Goal: Transaction & Acquisition: Purchase product/service

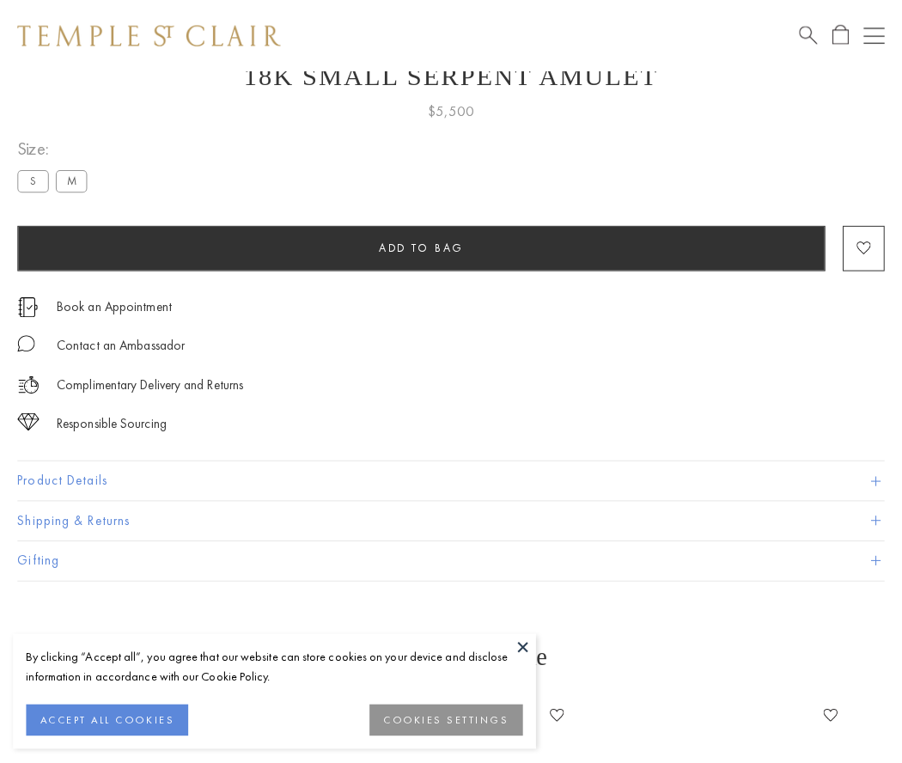
scroll to position [69, 0]
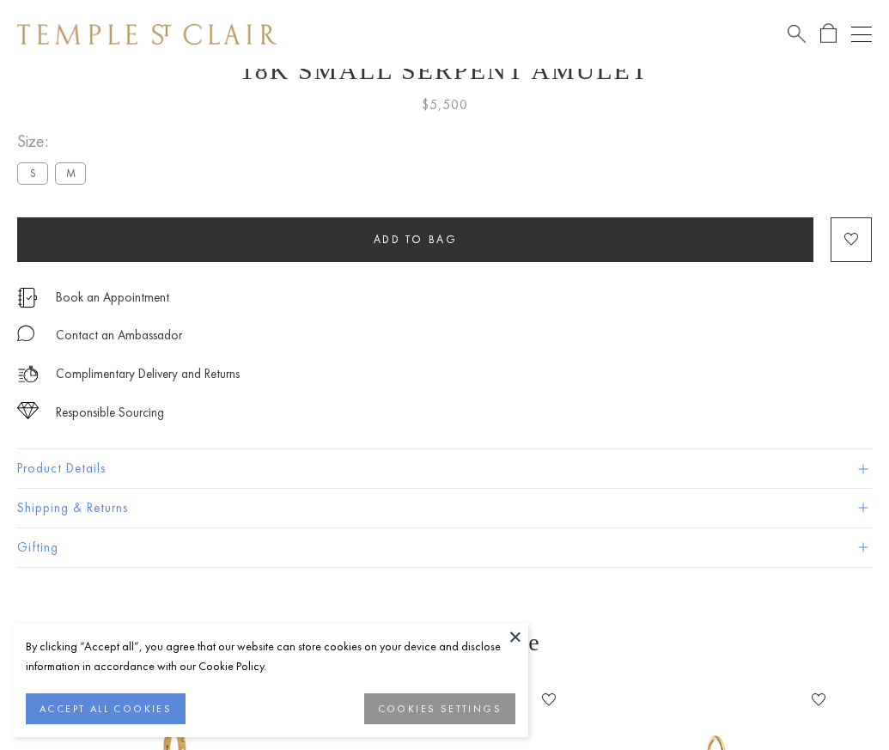
click at [415, 239] on span "Add to bag" at bounding box center [416, 239] width 84 height 15
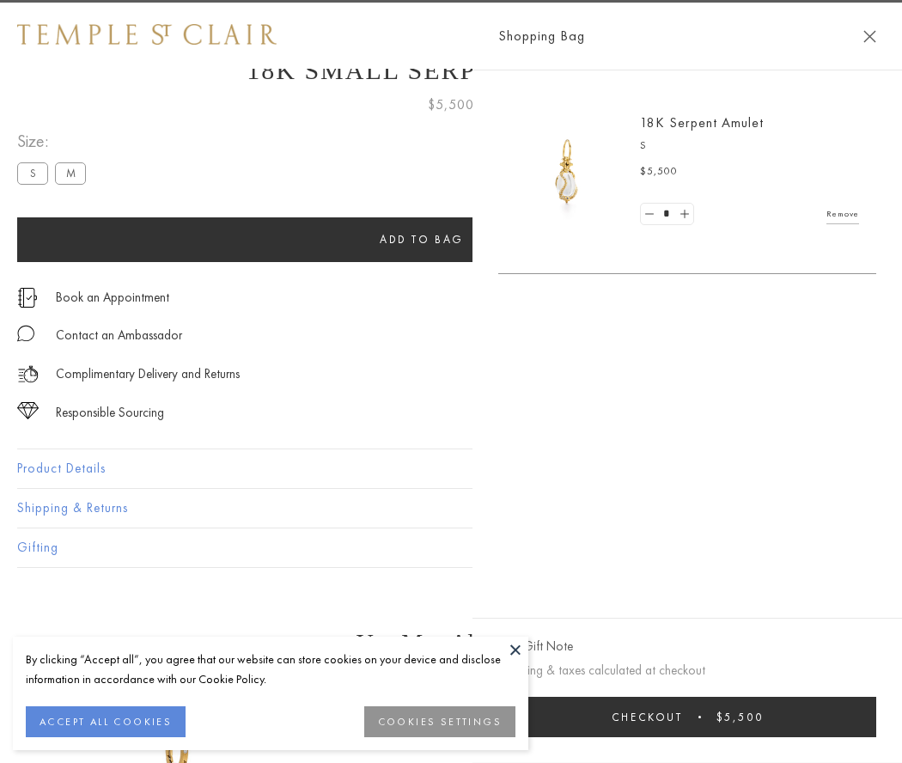
click at [698, 716] on button "Checkout $5,500" at bounding box center [687, 717] width 378 height 40
